Goal: Navigation & Orientation: Find specific page/section

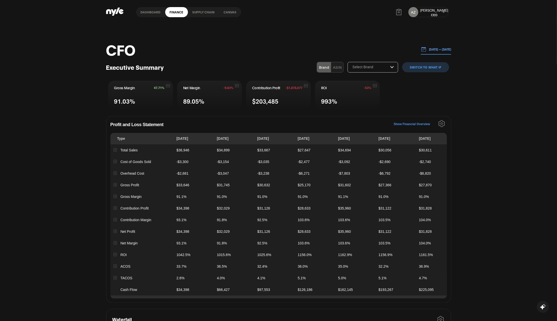
click at [414, 121] on button "Show Financial Overview" at bounding box center [412, 124] width 36 height 8
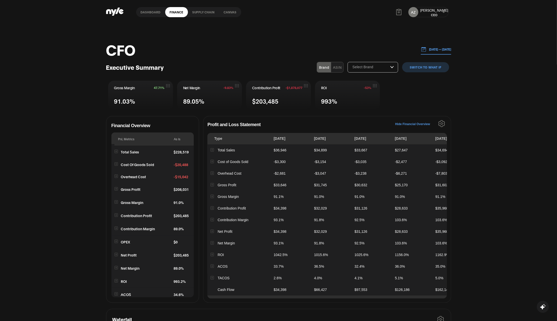
click at [205, 12] on link "Supply chain" at bounding box center [203, 12] width 31 height 10
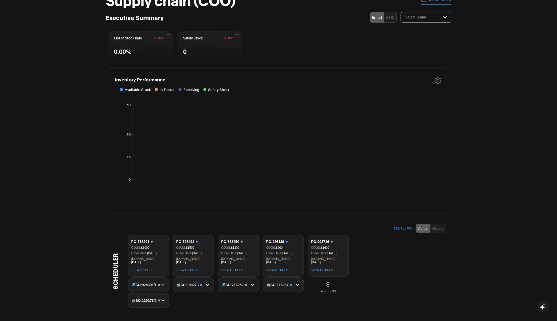
scroll to position [135, 0]
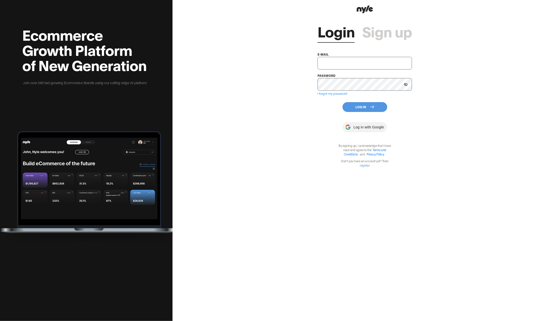
type input "[EMAIL_ADDRESS][PERSON_NAME]"
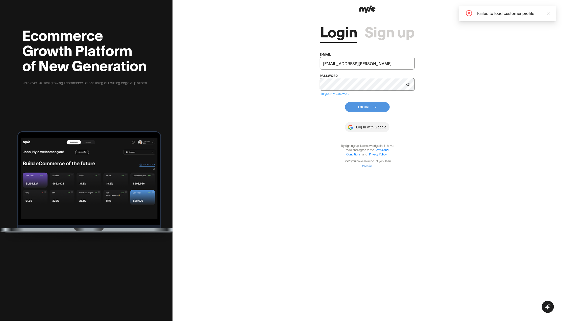
click at [368, 104] on button "Log In" at bounding box center [367, 107] width 45 height 10
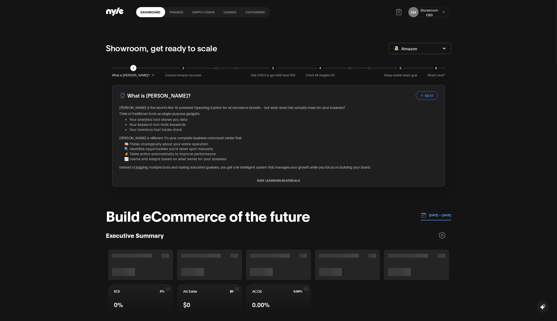
click at [230, 13] on link "Canvas" at bounding box center [230, 12] width 22 height 10
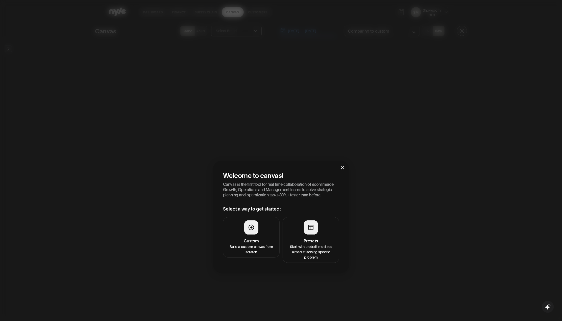
click at [206, 12] on div "Welcome to canvas! Canvas is the first tool for real time collaboration of ecom…" at bounding box center [281, 160] width 562 height 321
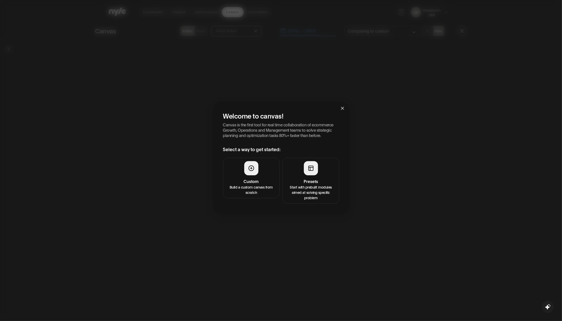
click at [345, 109] on span "Close" at bounding box center [343, 108] width 14 height 14
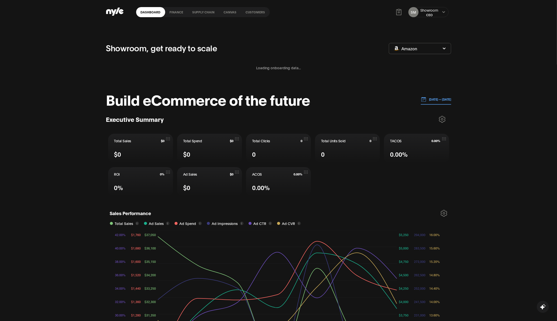
click at [206, 15] on link "Supply chain" at bounding box center [203, 12] width 31 height 10
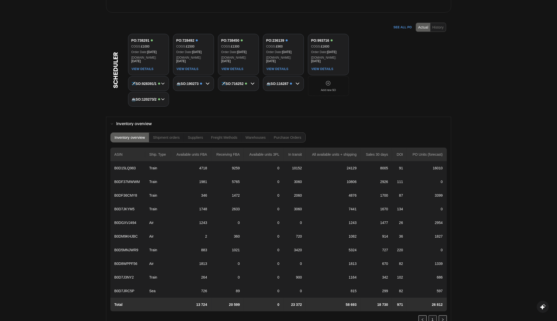
scroll to position [329, 0]
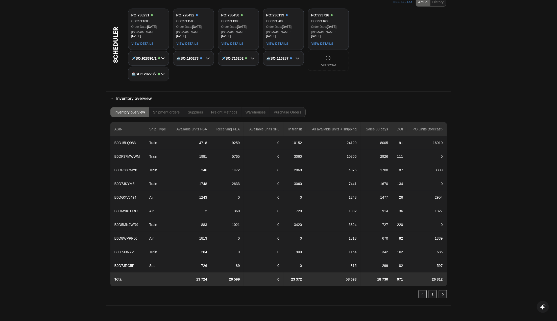
click at [157, 110] on div "Shipment orders" at bounding box center [166, 112] width 27 height 4
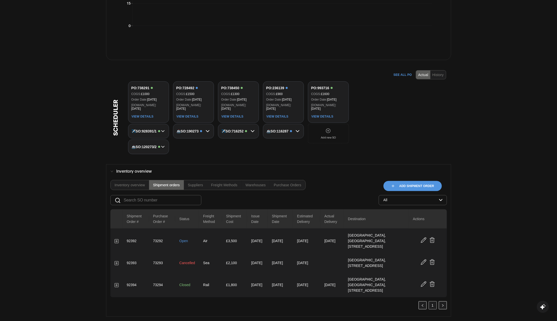
click at [219, 184] on div "Freight Methods" at bounding box center [224, 185] width 26 height 4
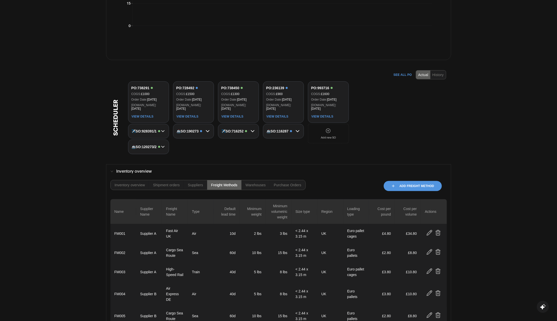
click at [254, 183] on div "Warehouses" at bounding box center [256, 185] width 20 height 4
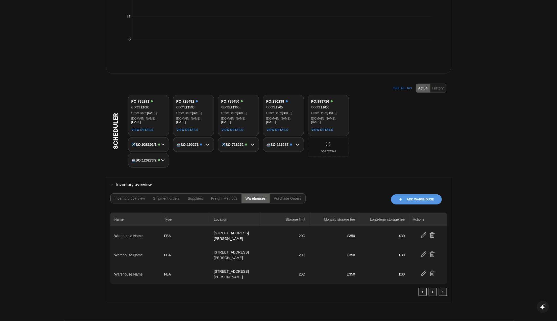
scroll to position [230, 0]
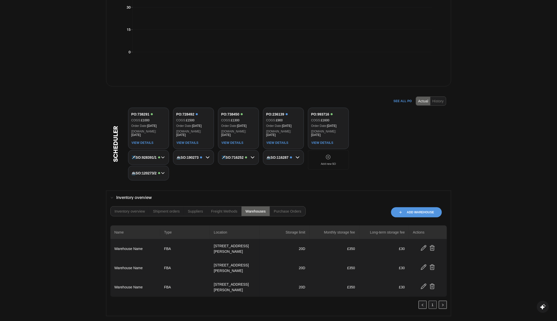
click at [432, 301] on link "1" at bounding box center [433, 305] width 8 height 8
